Goal: Task Accomplishment & Management: Use online tool/utility

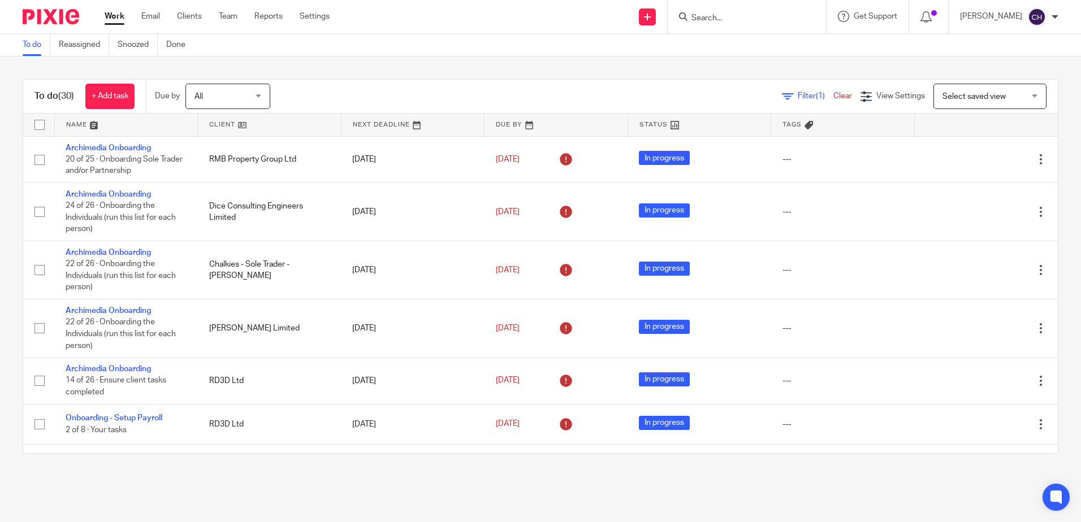
click at [328, 71] on div "To do (30) + Add task Due by All All Today Tomorrow This week Next week This mo…" at bounding box center [540, 267] width 1081 height 420
click at [727, 22] on input "Search" at bounding box center [741, 19] width 102 height 10
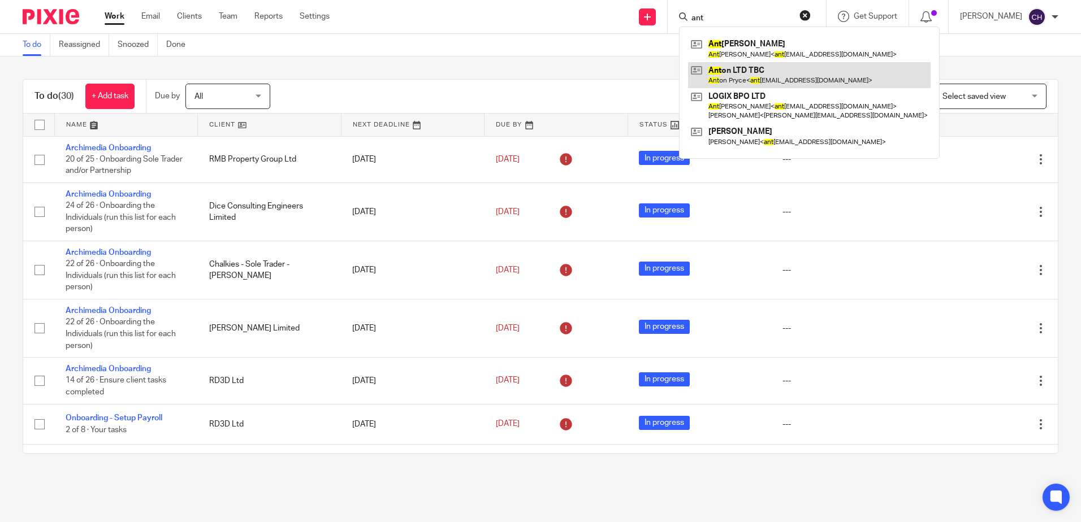
type input "ant"
click at [771, 70] on link at bounding box center [809, 75] width 242 height 26
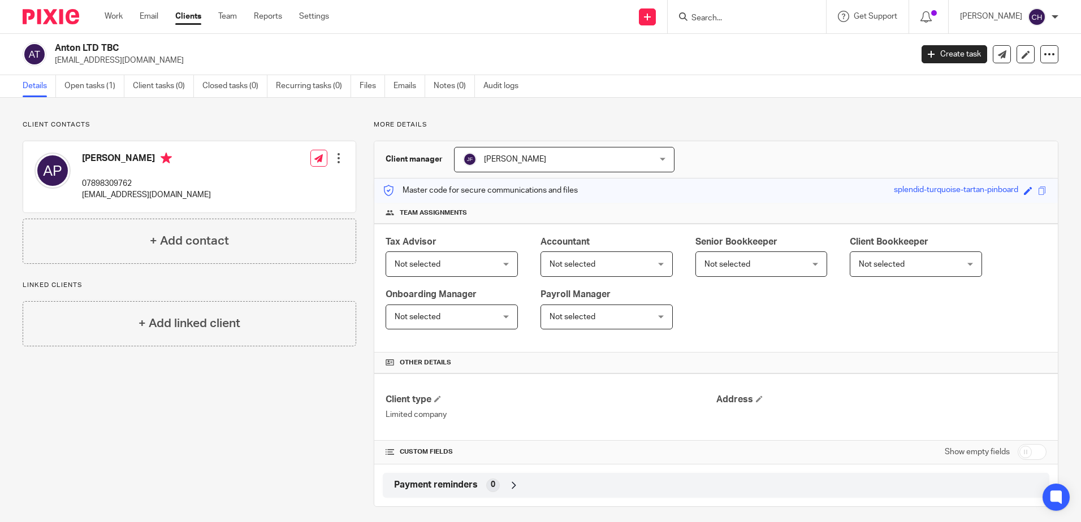
click at [470, 266] on span "Not selected" at bounding box center [444, 264] width 98 height 24
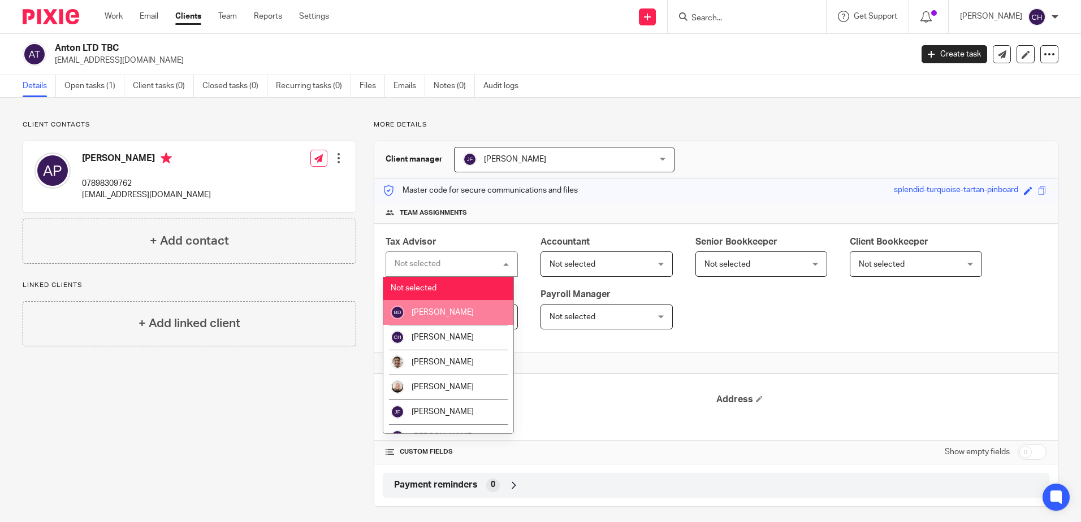
click at [439, 314] on span "[PERSON_NAME]" at bounding box center [443, 313] width 62 height 8
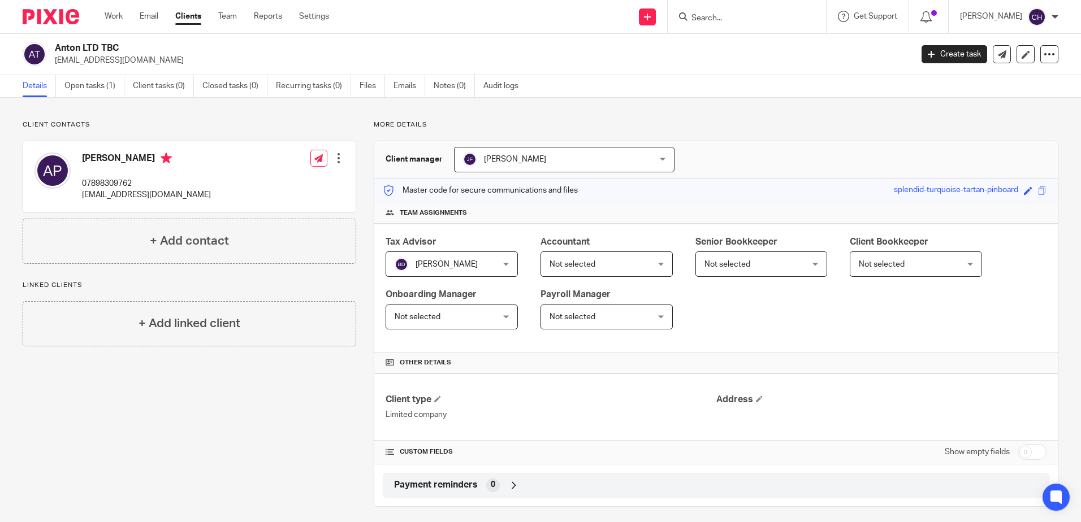
click at [492, 264] on span "Not selected" at bounding box center [444, 264] width 98 height 24
click at [601, 267] on span "Not selected" at bounding box center [598, 264] width 98 height 24
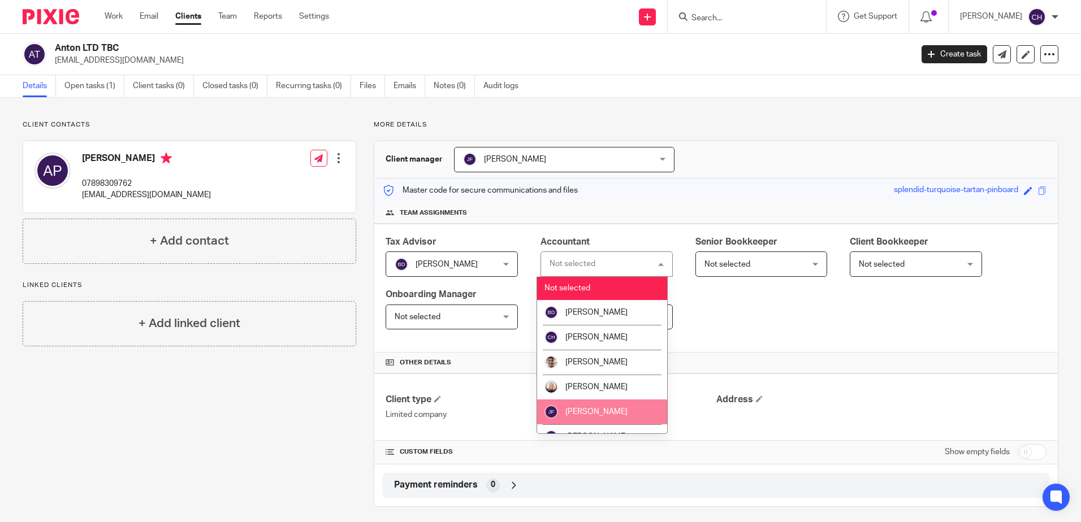
click at [600, 409] on li "[PERSON_NAME]" at bounding box center [602, 412] width 130 height 25
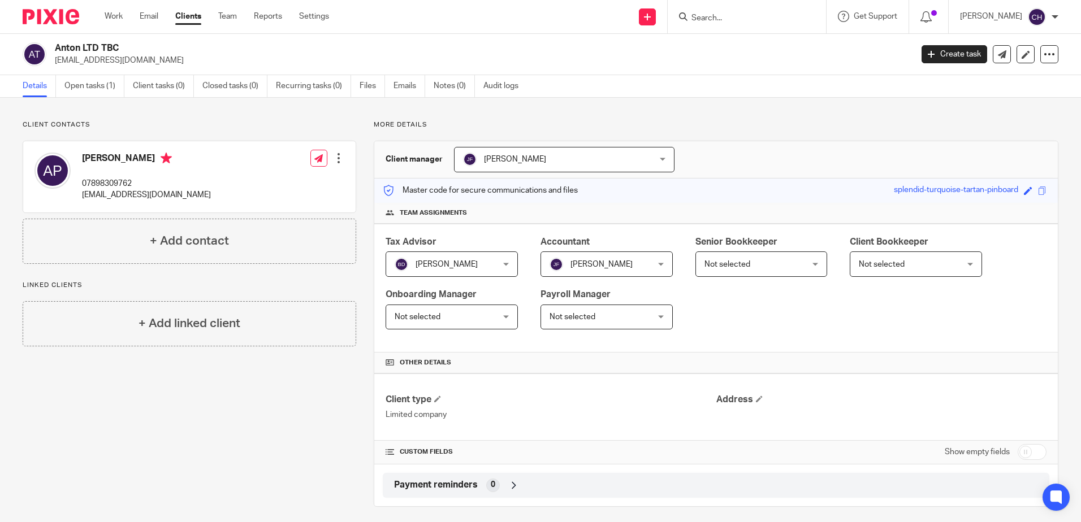
click at [745, 315] on div "Tax Advisor Barbara Demetriou Barbara Demetriou Not selected Barbara Demetriou …" at bounding box center [715, 288] width 683 height 129
click at [549, 276] on span "Not selected" at bounding box center [598, 264] width 98 height 24
click at [704, 276] on span "Not selected" at bounding box center [753, 264] width 98 height 24
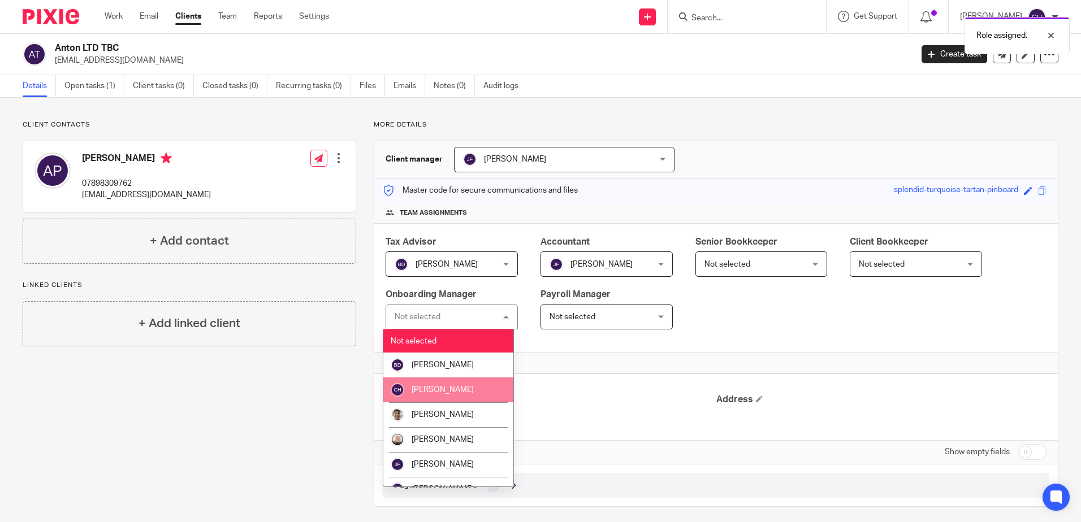
click at [453, 384] on li "[PERSON_NAME]" at bounding box center [448, 390] width 130 height 25
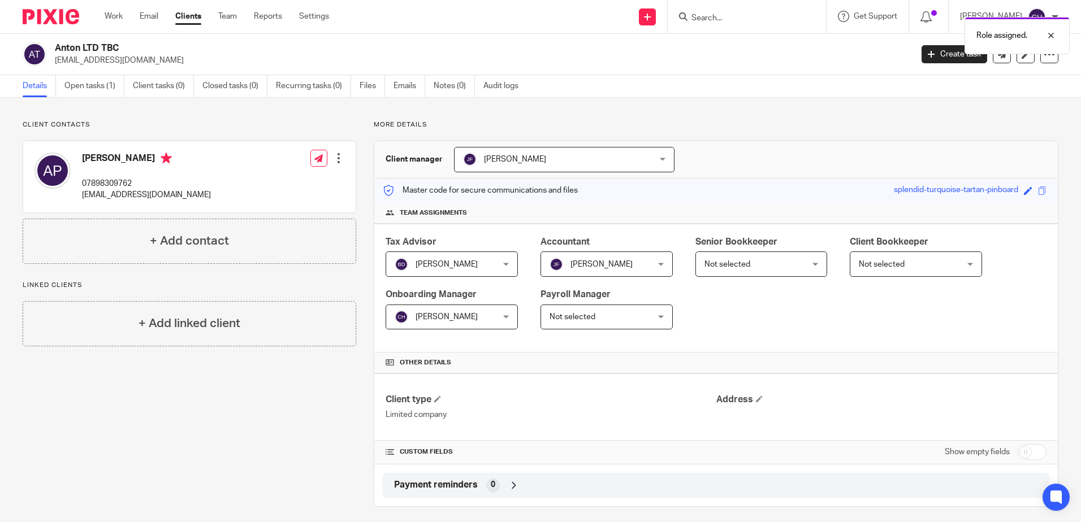
click at [704, 276] on span "Not selected" at bounding box center [753, 264] width 98 height 24
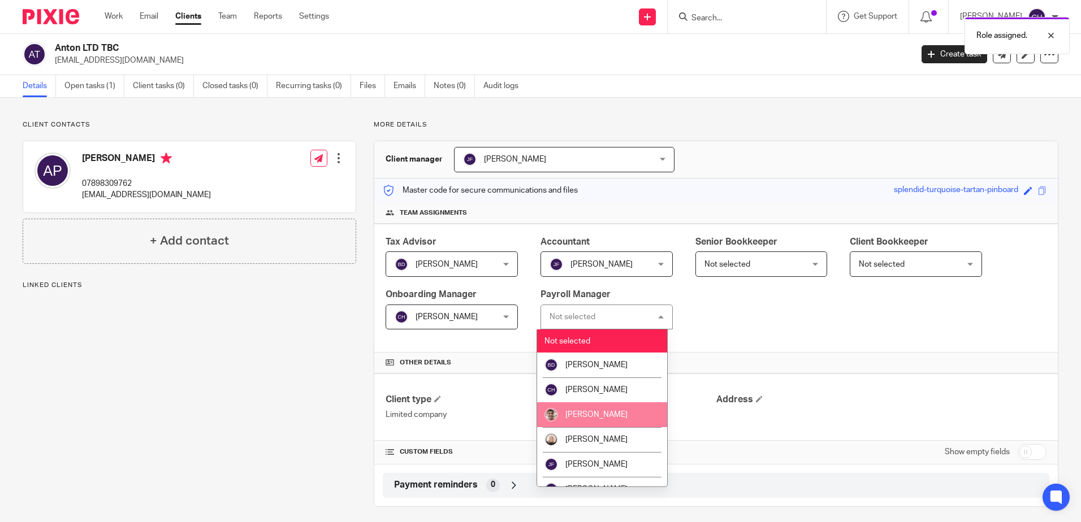
click at [584, 408] on li "[PERSON_NAME]" at bounding box center [602, 414] width 130 height 25
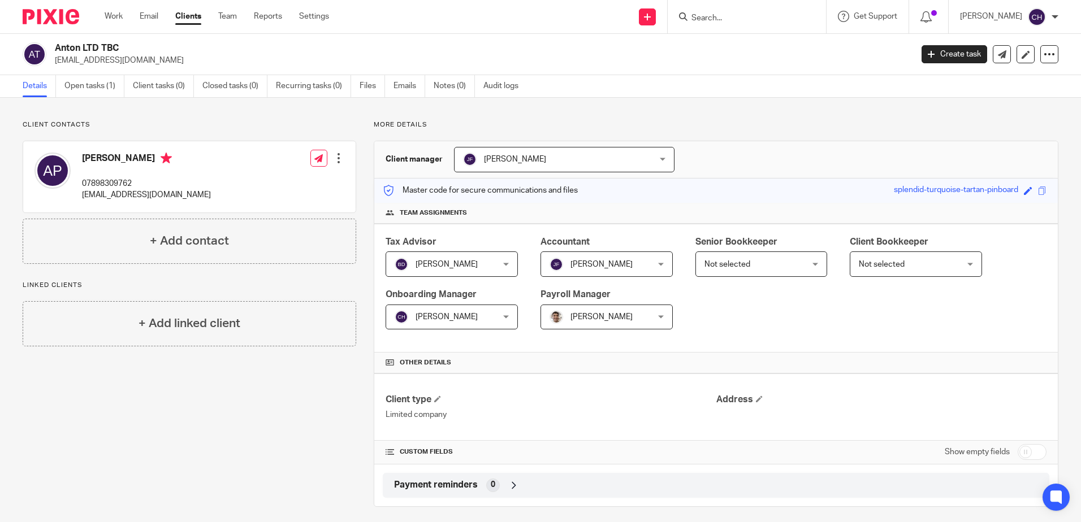
click at [753, 319] on div "Tax Advisor Barbara Demetriou Barbara Demetriou Not selected Barbara Demetriou …" at bounding box center [715, 288] width 683 height 129
click at [781, 269] on span "Not selected" at bounding box center [753, 264] width 98 height 24
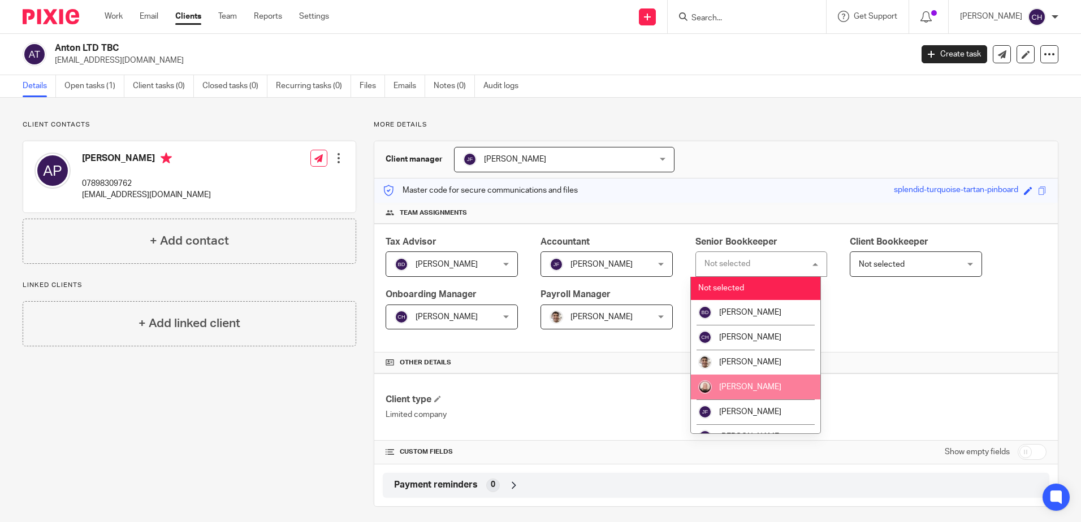
click at [888, 326] on div "Tax Advisor Barbara Demetriou Barbara Demetriou Not selected Barbara Demetriou …" at bounding box center [715, 288] width 683 height 129
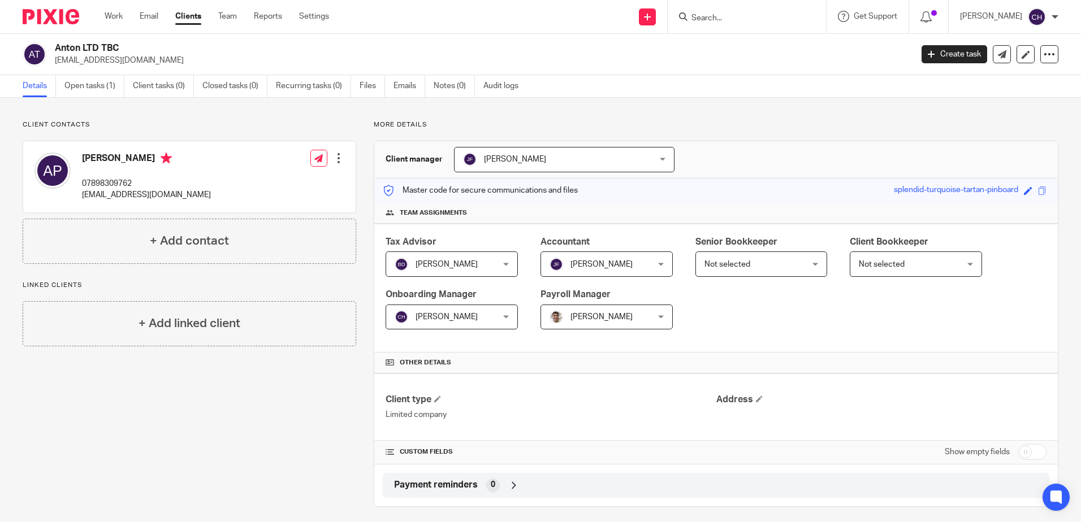
click at [786, 265] on span "Not selected" at bounding box center [753, 264] width 98 height 24
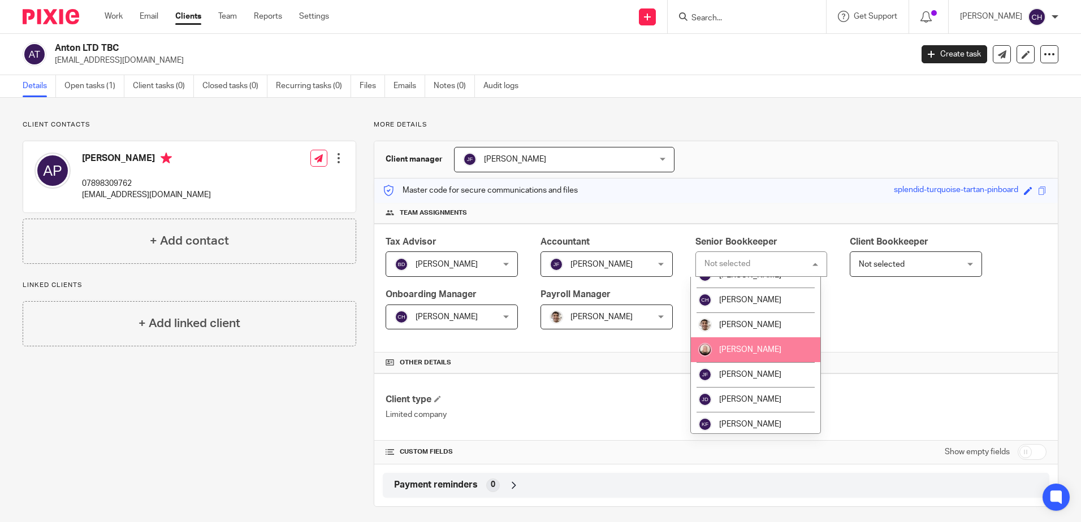
scroll to position [57, 0]
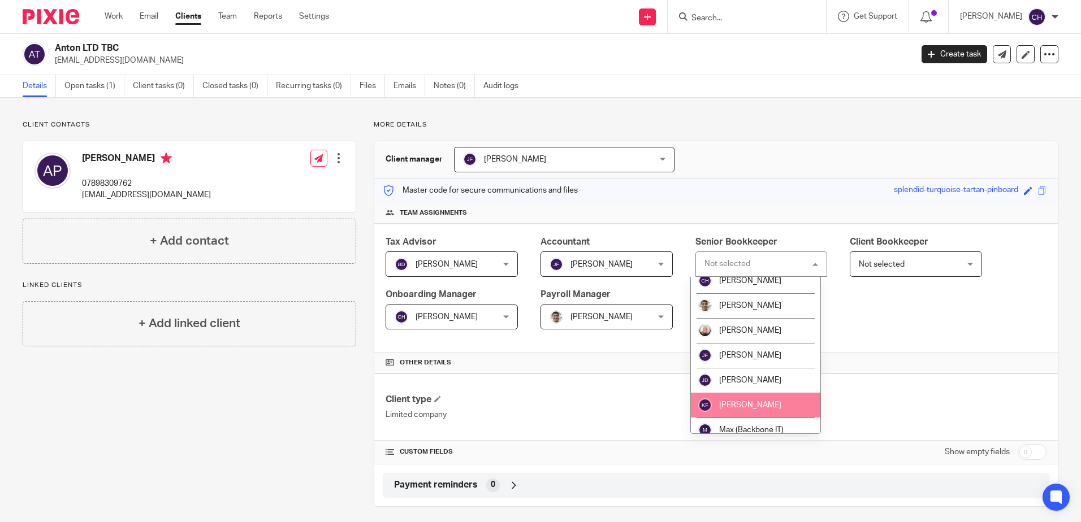
click at [753, 401] on span "Kirsty Flowerdew" at bounding box center [750, 405] width 62 height 8
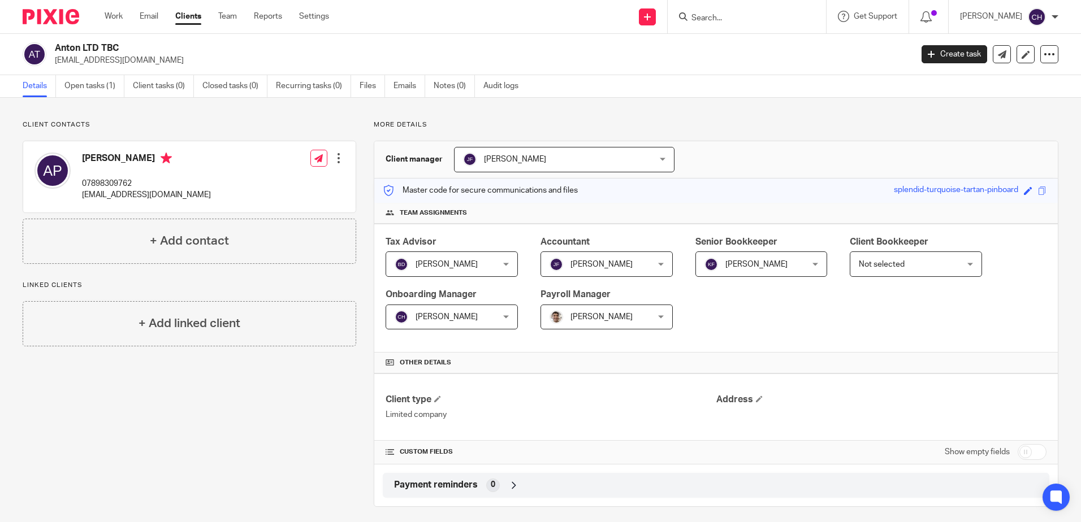
click at [851, 312] on div "Tax Advisor Barbara Demetriou Barbara Demetriou Not selected Barbara Demetriou …" at bounding box center [715, 288] width 683 height 129
click at [99, 93] on link "Open tasks (1)" at bounding box center [94, 86] width 60 height 22
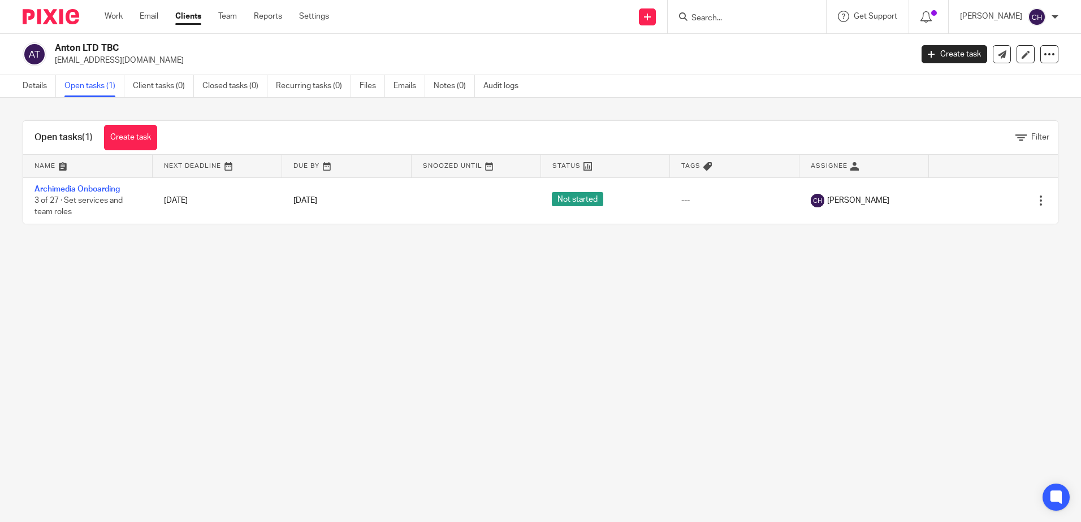
click at [157, 301] on main "Anton LTD TBC [EMAIL_ADDRESS][DOMAIN_NAME] Create task Update from Companies Ho…" at bounding box center [540, 261] width 1081 height 522
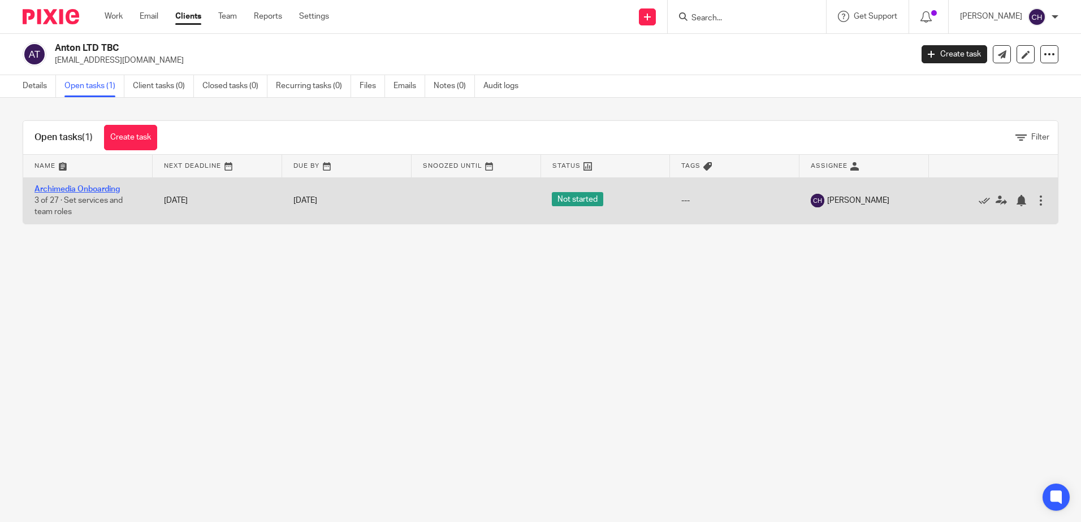
click at [119, 190] on link "Archimedia Onboarding" at bounding box center [76, 189] width 85 height 8
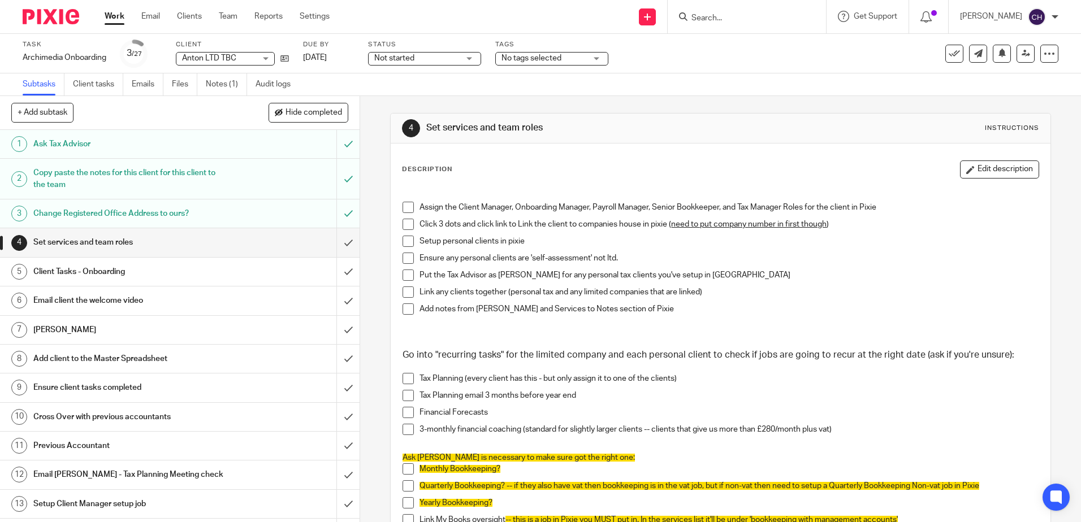
click at [470, 330] on p at bounding box center [719, 332] width 635 height 11
click at [404, 206] on span at bounding box center [407, 207] width 11 height 11
click at [382, 171] on div "4 Set services and team roles Instructions Description Edit description Assign …" at bounding box center [720, 309] width 721 height 426
